Goal: Information Seeking & Learning: Understand process/instructions

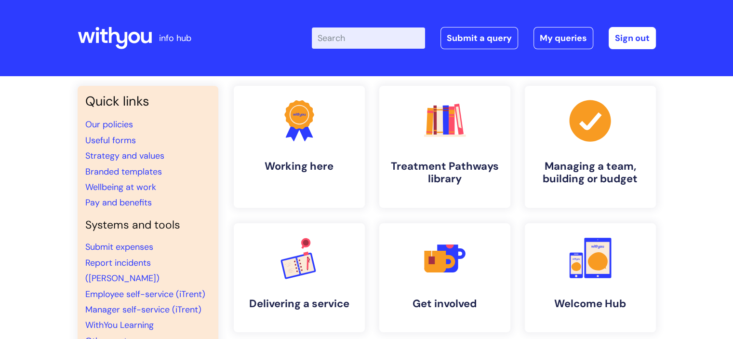
click at [372, 51] on div "Enter your search term here... Search Submit a query My queries Welcome Paige C…" at bounding box center [438, 38] width 435 height 57
click at [376, 46] on input "Enter your search term here..." at bounding box center [368, 37] width 113 height 21
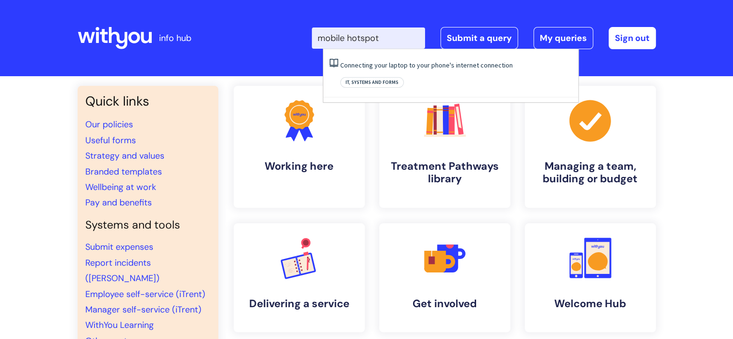
type input "mobile hotspot"
click button "Search" at bounding box center [0, 0] width 0 height 0
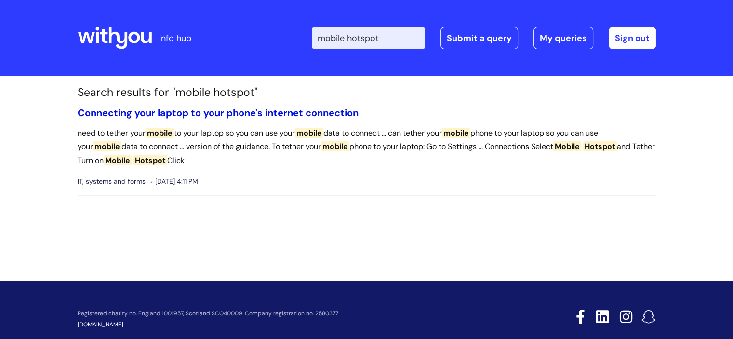
click at [255, 118] on link "Connecting your laptop to your phone's internet connection" at bounding box center [218, 112] width 281 height 13
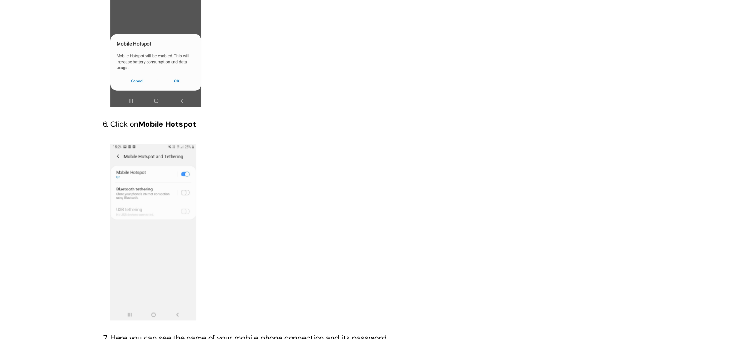
scroll to position [917, 0]
